Goal: Check status: Check status

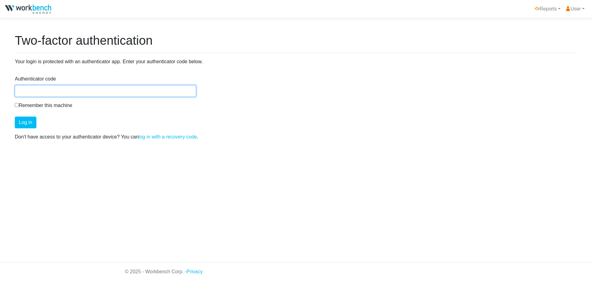
click at [144, 93] on input "Authenticator code" at bounding box center [105, 91] width 181 height 12
type input "5"
type input "712997"
click at [46, 104] on label "Remember this machine" at bounding box center [43, 105] width 57 height 7
click at [19, 104] on input "Remember this machine" at bounding box center [17, 105] width 4 height 4
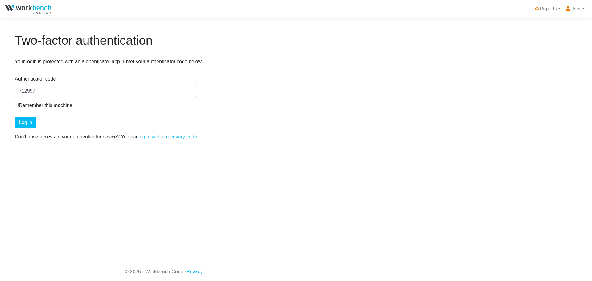
checkbox input "true"
click at [15, 124] on button "Log in" at bounding box center [26, 122] width 22 height 12
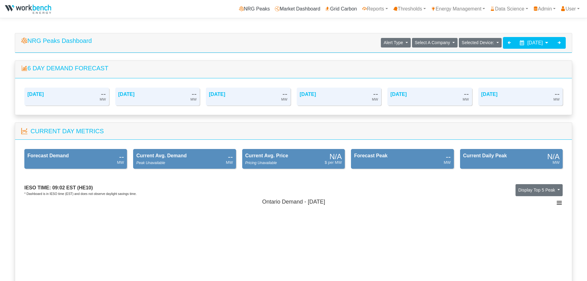
click at [536, 36] on div "NRG Peaks Dashboard Alert Type Load Battery Generation Select A Company Agnico …" at bounding box center [293, 42] width 557 height 19
click at [537, 41] on span "September 3, 2025" at bounding box center [534, 42] width 15 height 5
click at [488, 56] on th at bounding box center [486, 58] width 10 height 8
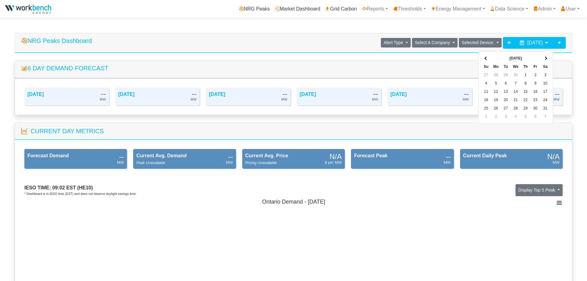
click at [488, 56] on th at bounding box center [486, 58] width 10 height 8
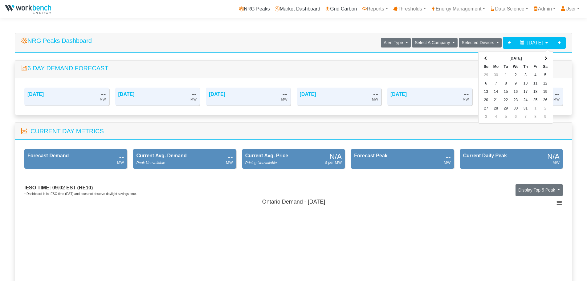
click at [488, 56] on th at bounding box center [486, 58] width 10 height 8
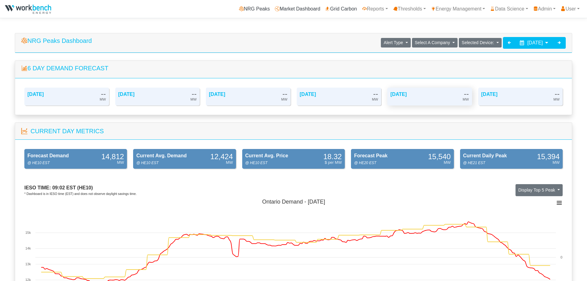
scroll to position [31, 0]
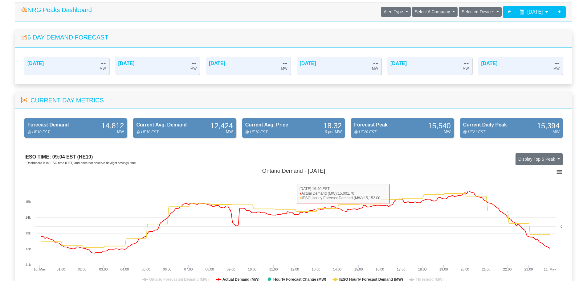
click at [528, 18] on div "NRG Peaks Dashboard Alert Type Load Battery Generation Select A Company Agnico …" at bounding box center [293, 11] width 557 height 19
click at [532, 13] on span "May 10, 2024" at bounding box center [534, 11] width 15 height 5
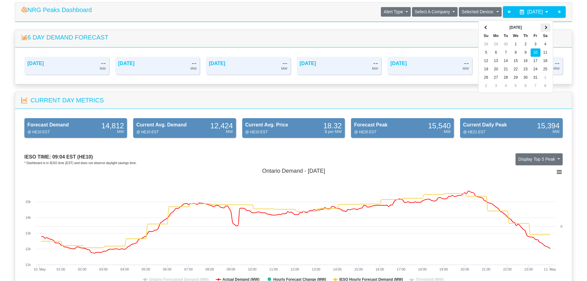
click at [545, 26] on span at bounding box center [545, 27] width 3 height 3
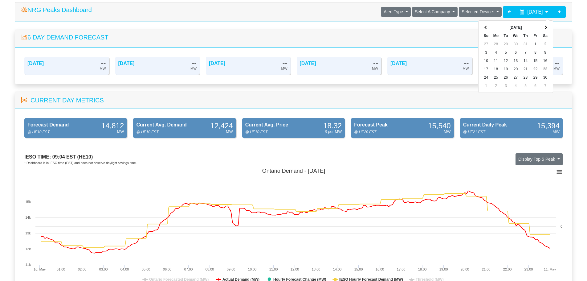
click at [545, 26] on span at bounding box center [545, 27] width 3 height 3
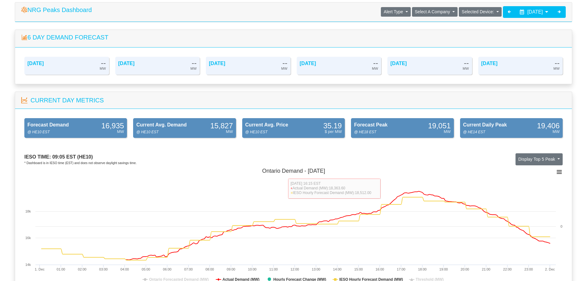
click at [531, 10] on span "December 1, 2024" at bounding box center [534, 11] width 15 height 5
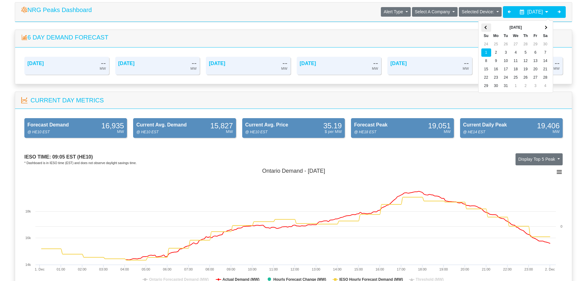
click at [486, 28] on span at bounding box center [485, 27] width 3 height 3
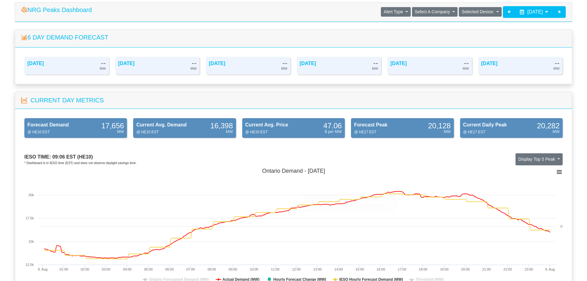
click at [533, 10] on span "August 8, 2024" at bounding box center [534, 11] width 15 height 5
click at [543, 28] on th at bounding box center [545, 27] width 10 height 8
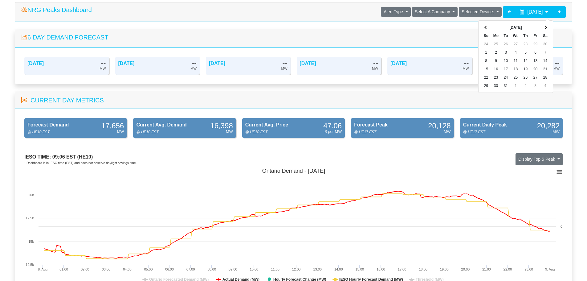
click at [543, 28] on th at bounding box center [545, 27] width 10 height 8
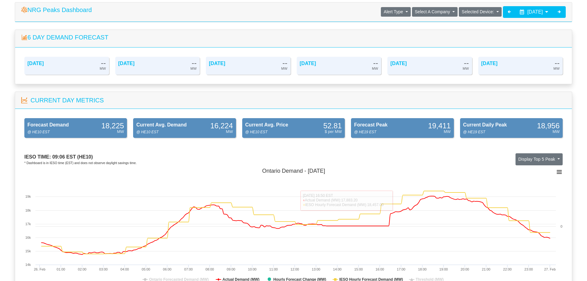
click at [538, 14] on span "February 26, 2025" at bounding box center [534, 11] width 15 height 5
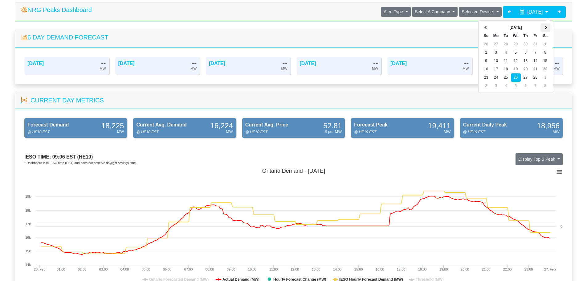
click at [544, 26] on th at bounding box center [545, 27] width 10 height 8
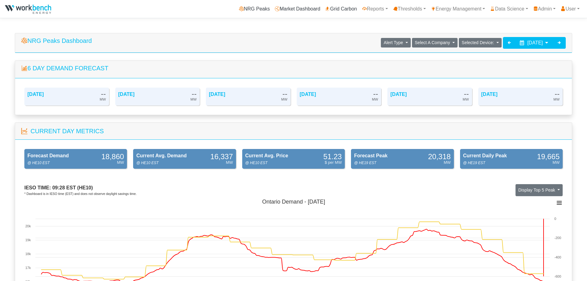
scroll to position [31, 0]
